Goal: Find specific page/section

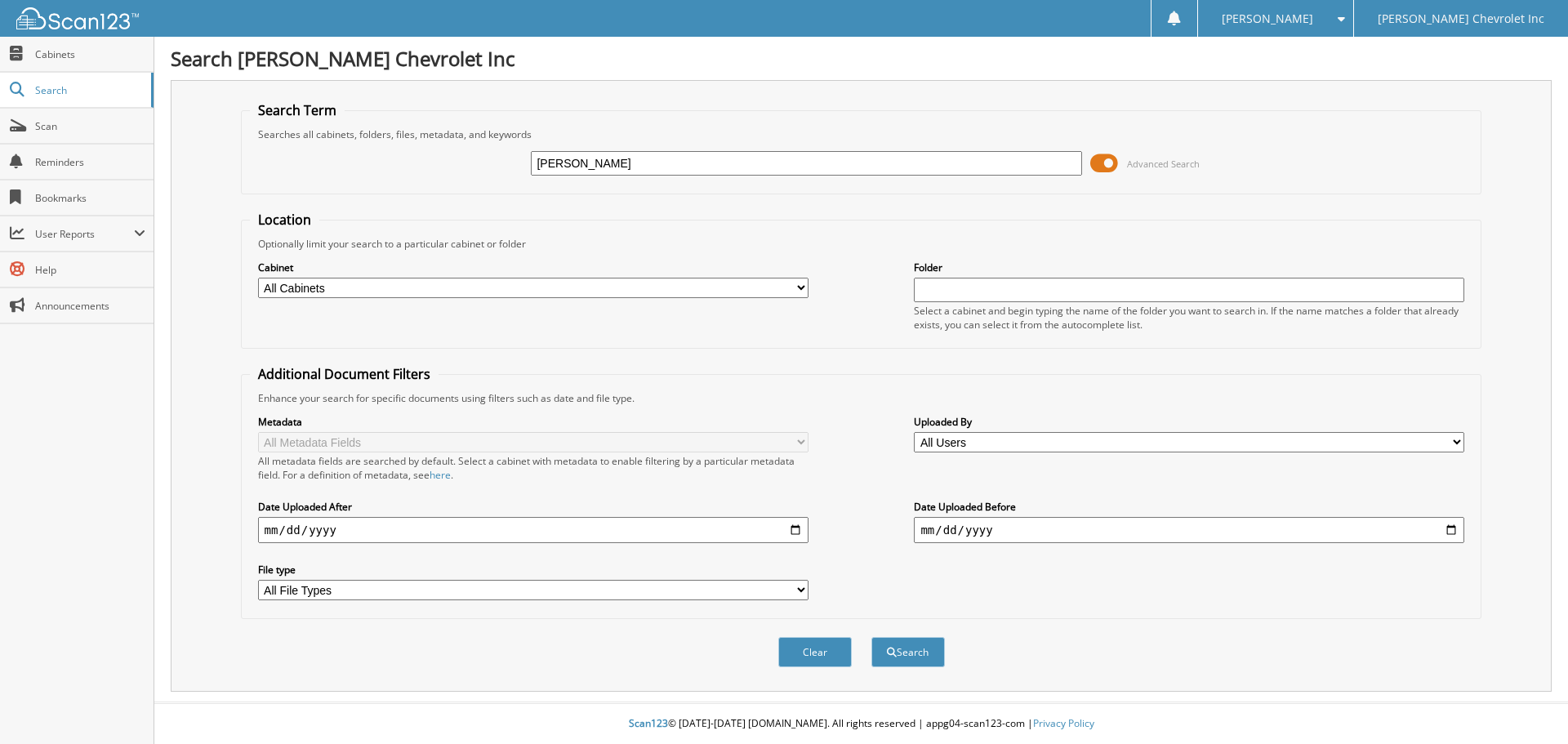
type input "[PERSON_NAME]"
click at [871, 636] on button "Search" at bounding box center [908, 651] width 74 height 30
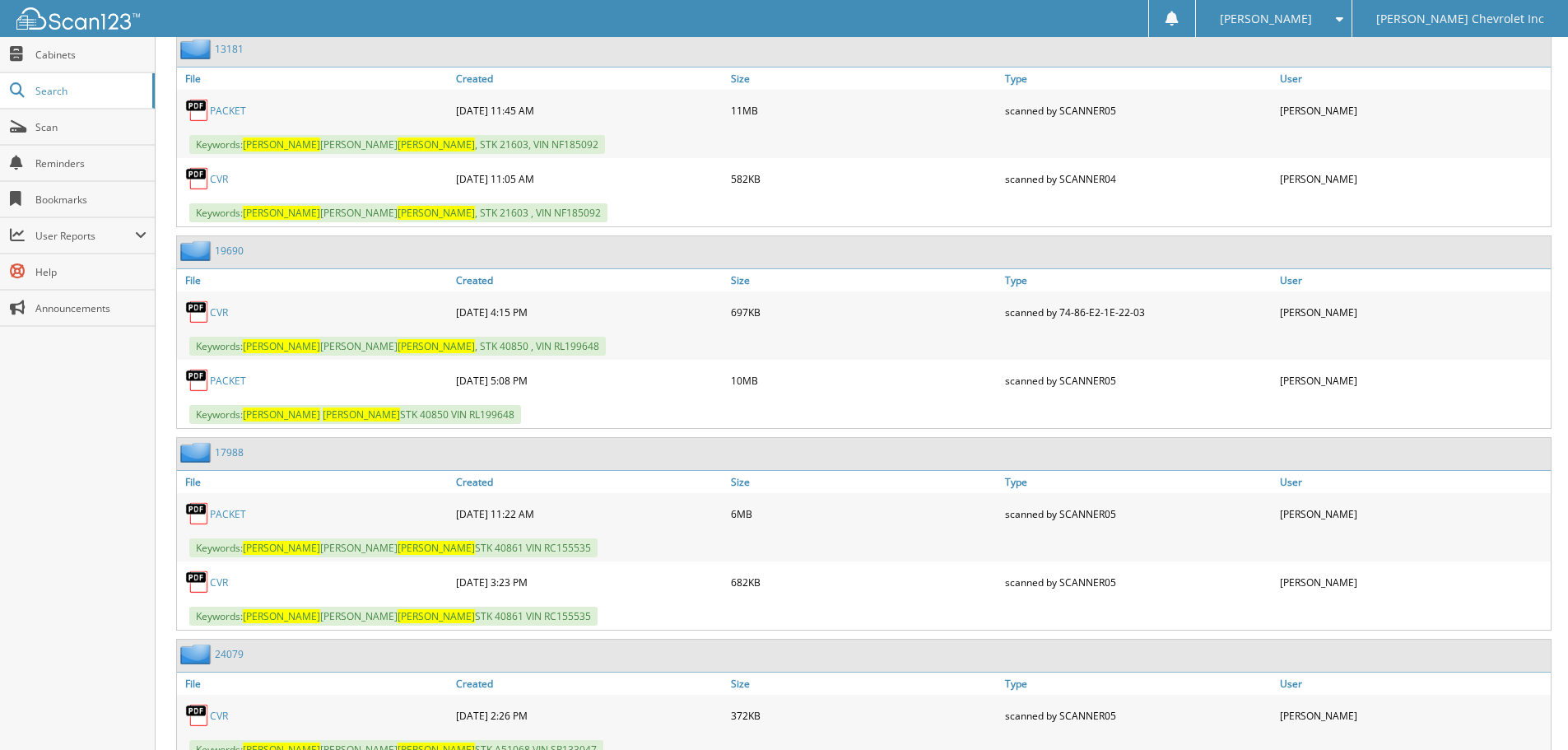
scroll to position [2057, 0]
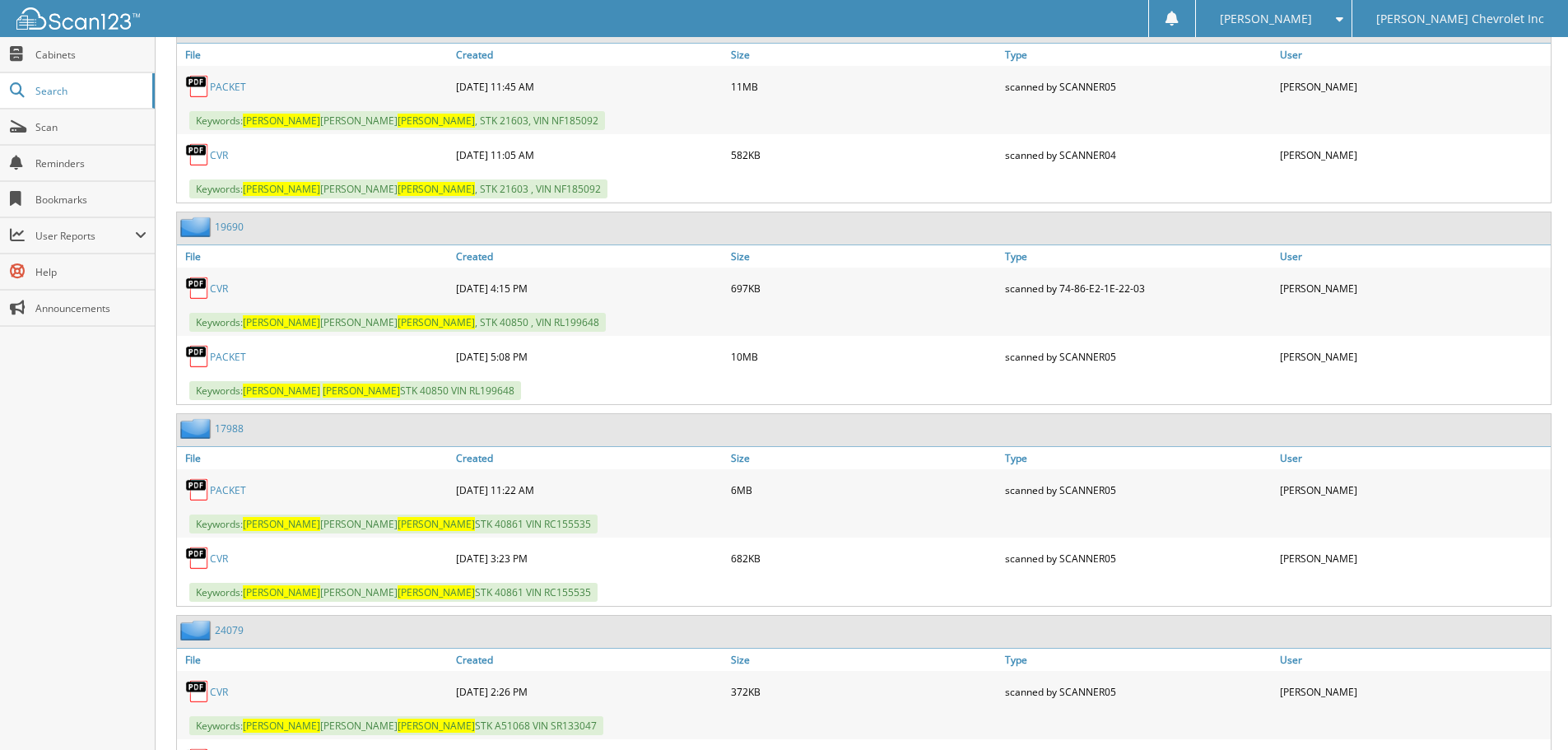
click at [238, 497] on link "PACKET" at bounding box center [227, 489] width 36 height 14
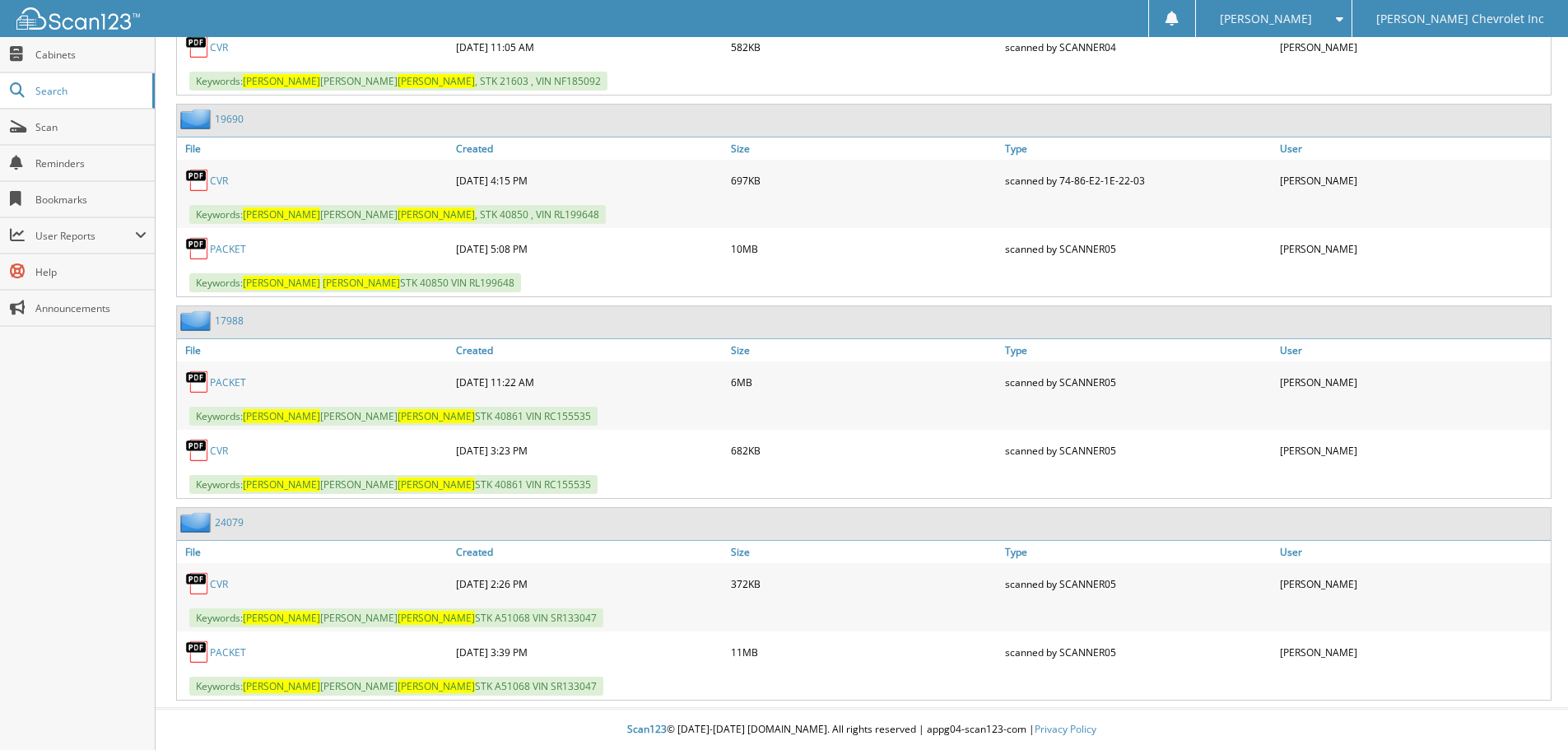
scroll to position [2178, 0]
click at [231, 651] on link "PACKET" at bounding box center [227, 652] width 36 height 14
click at [224, 375] on link "PACKET" at bounding box center [227, 382] width 36 height 14
click at [228, 246] on link "PACKET" at bounding box center [227, 248] width 36 height 14
click at [229, 655] on link "PACKET" at bounding box center [227, 652] width 36 height 14
